Goal: Task Accomplishment & Management: Use online tool/utility

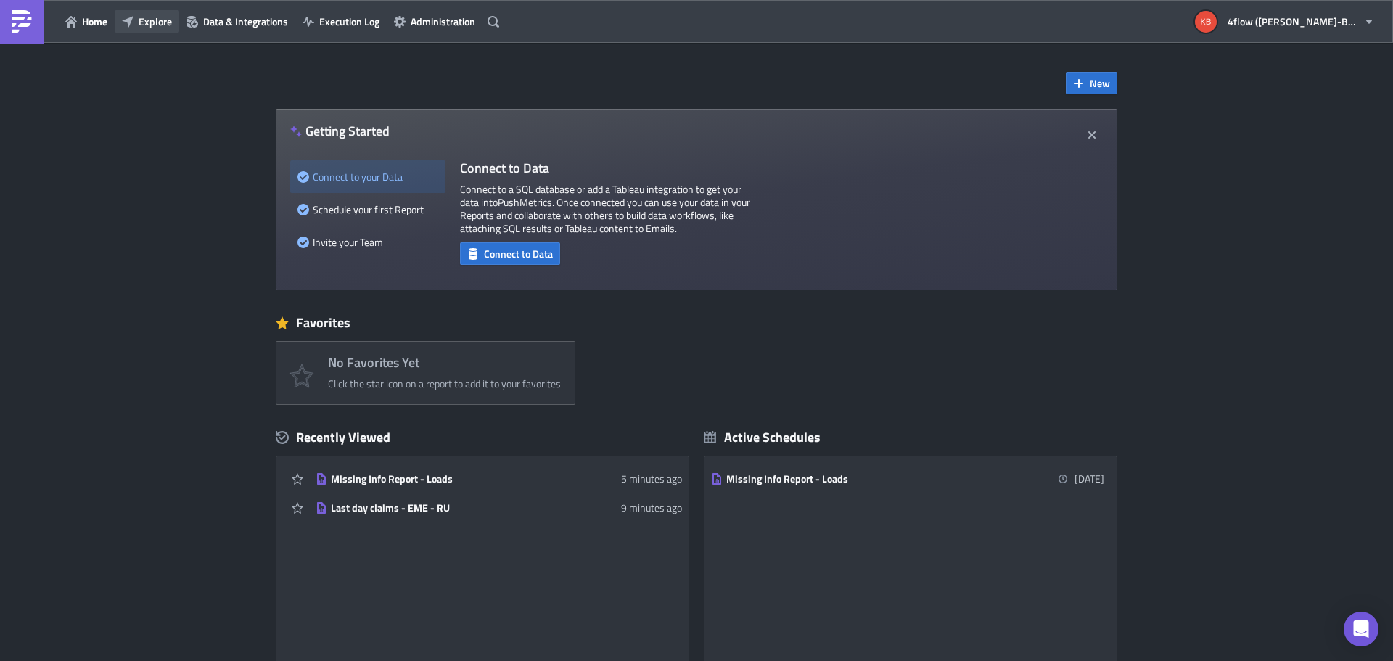
click at [152, 16] on span "Explore" at bounding box center [155, 21] width 33 height 15
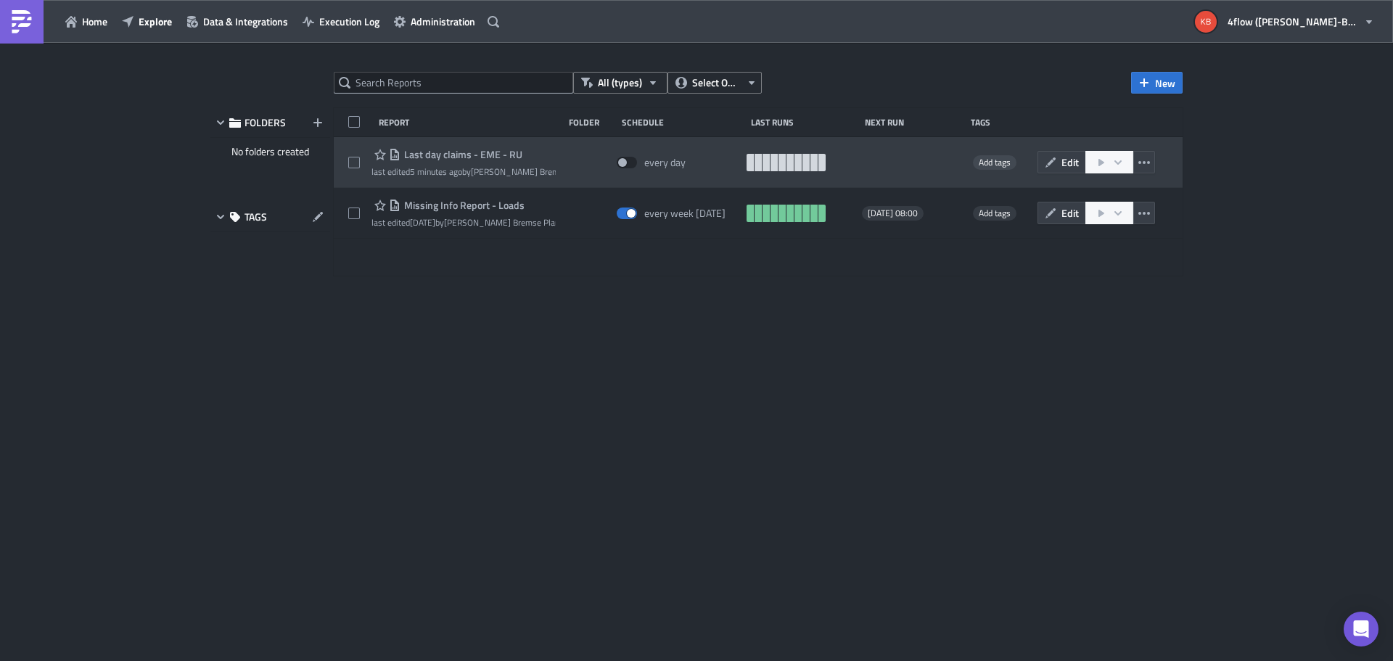
click at [465, 152] on span "Last day claims - EME - RU" at bounding box center [461, 154] width 122 height 13
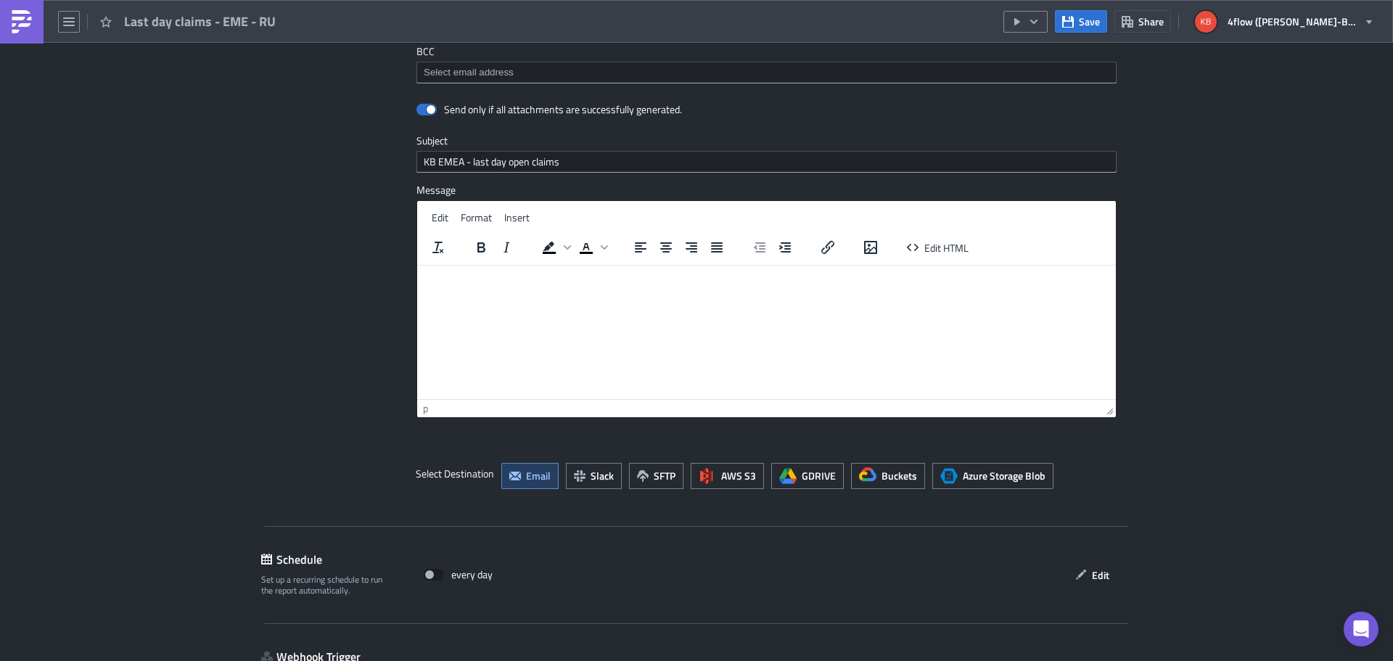
scroll to position [1158, 0]
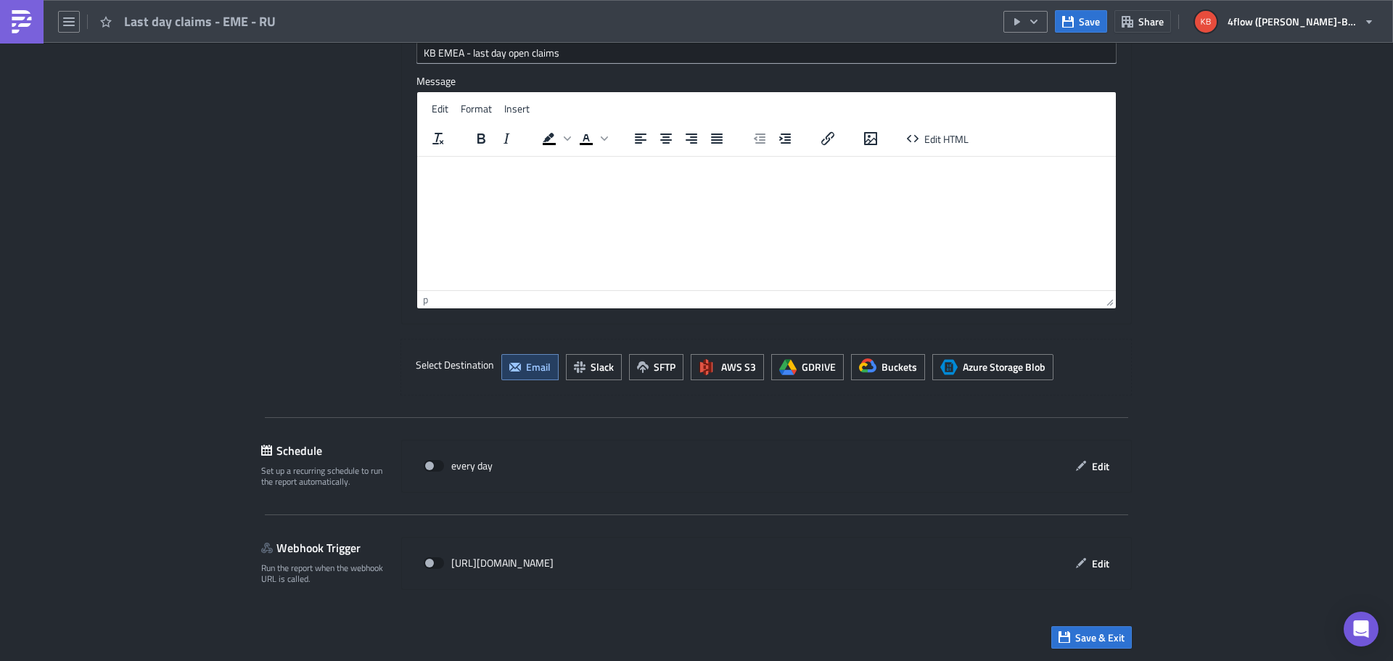
click at [512, 173] on p "Rich Text Area. Press ALT-0 for help." at bounding box center [766, 168] width 687 height 12
click at [426, 463] on span at bounding box center [434, 466] width 20 height 12
click at [426, 463] on input "checkbox" at bounding box center [430, 465] width 9 height 9
checkbox input "true"
click at [1075, 640] on span "Save & Exit" at bounding box center [1099, 637] width 49 height 15
